Goal: Information Seeking & Learning: Understand process/instructions

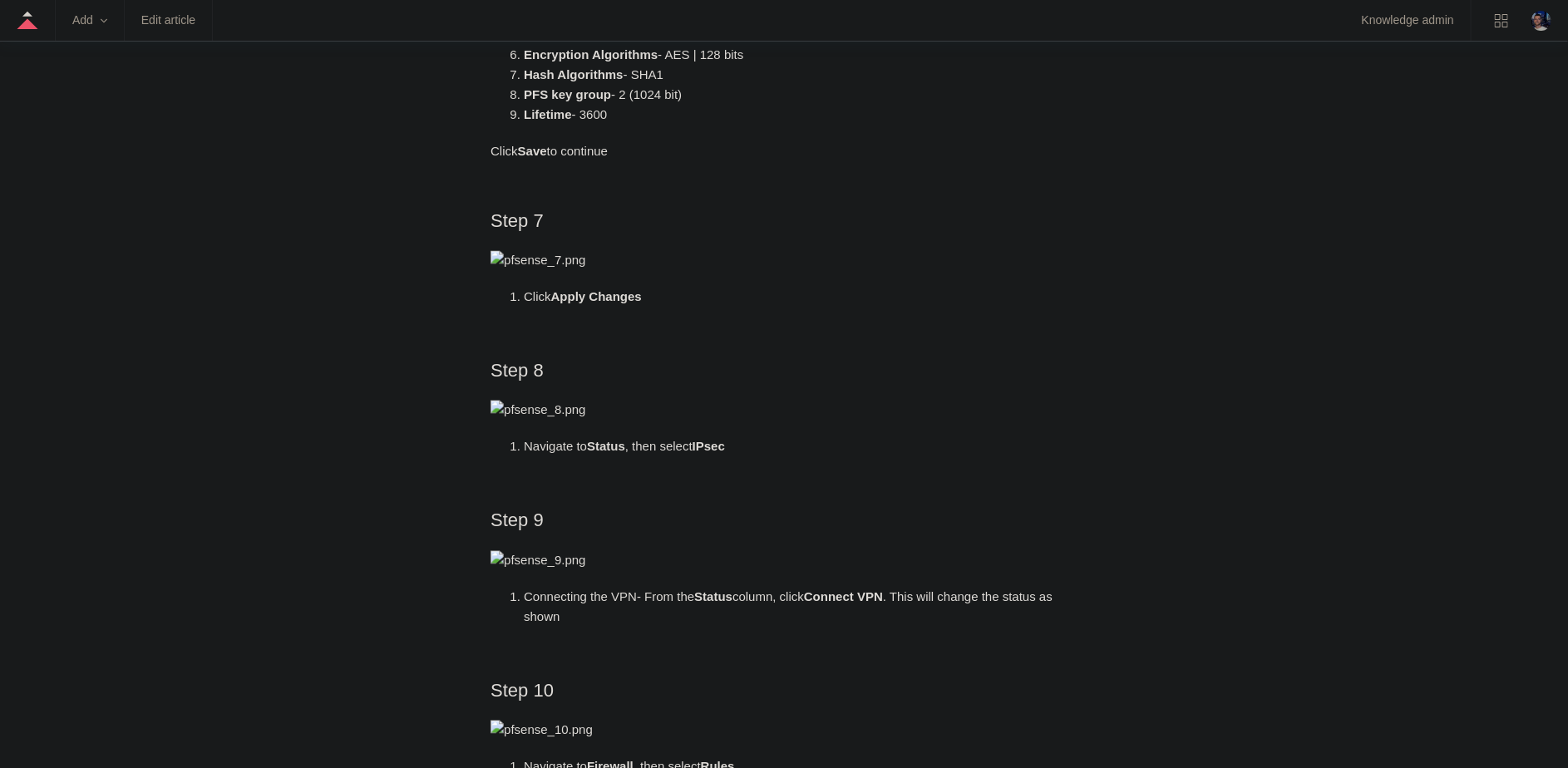
scroll to position [1813, 0]
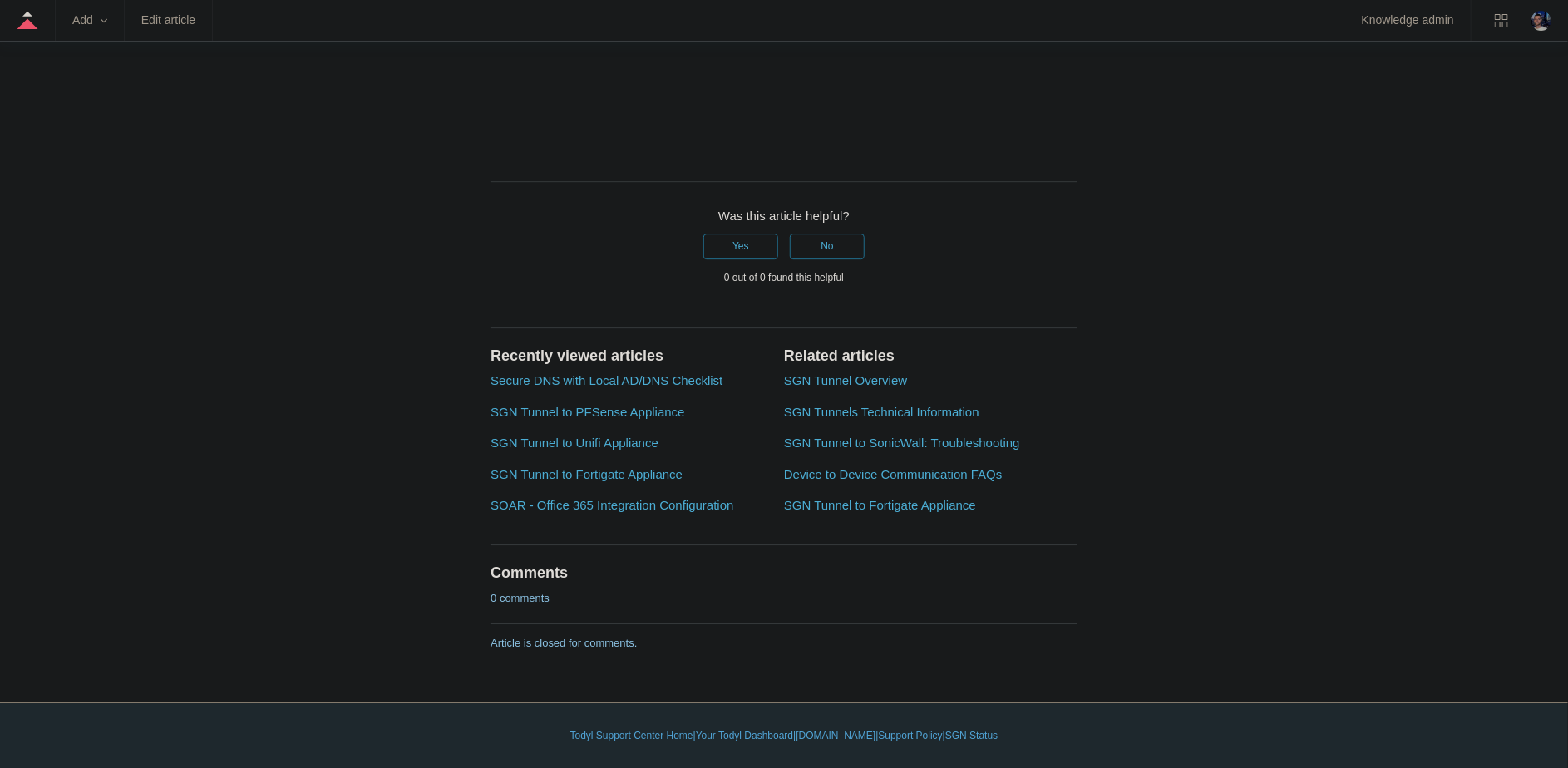
scroll to position [4609, 0]
